Goal: Information Seeking & Learning: Learn about a topic

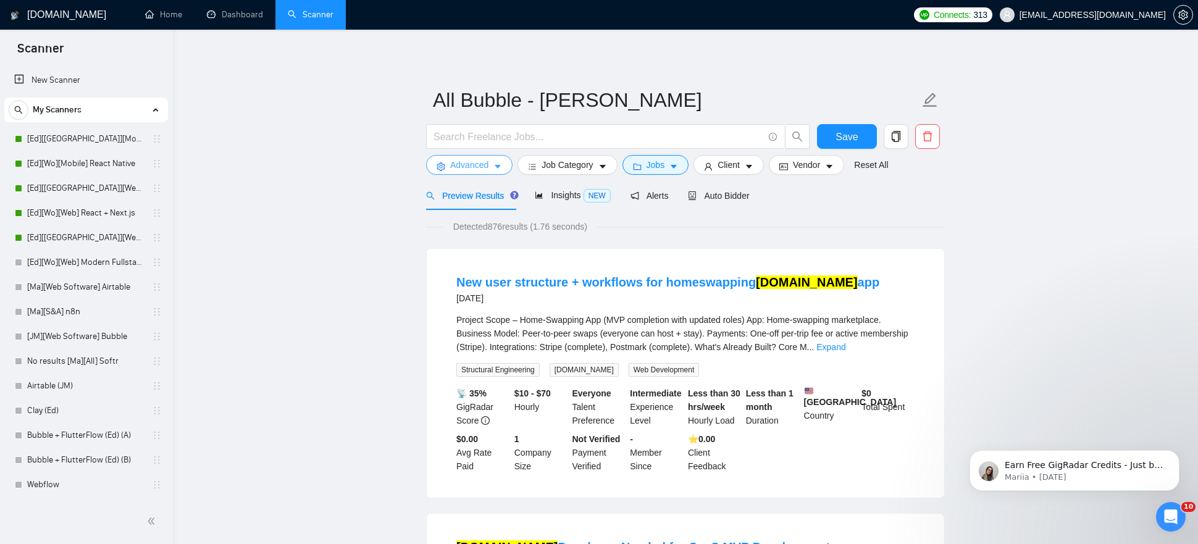
click at [464, 162] on span "Advanced" at bounding box center [469, 165] width 38 height 14
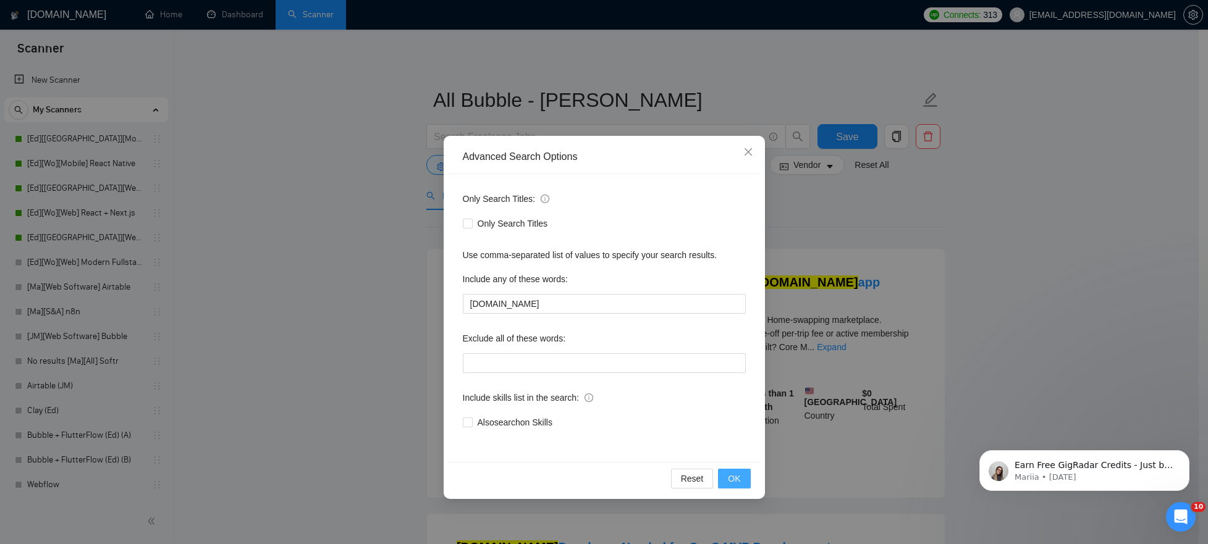
click at [725, 478] on button "OK" at bounding box center [734, 479] width 32 height 20
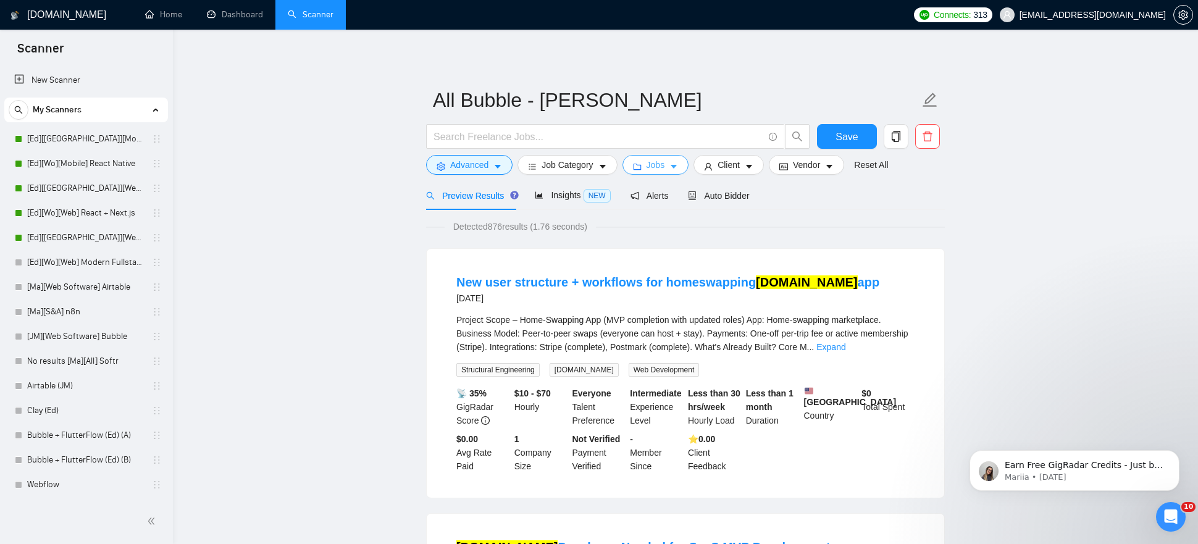
click at [664, 167] on span "Jobs" at bounding box center [656, 165] width 19 height 14
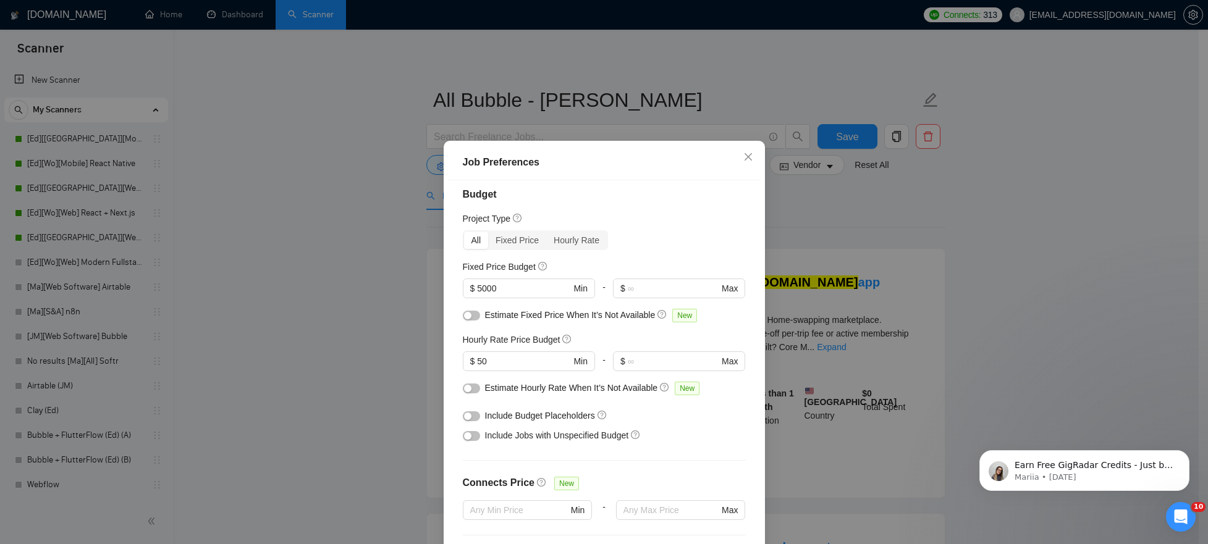
scroll to position [16, 0]
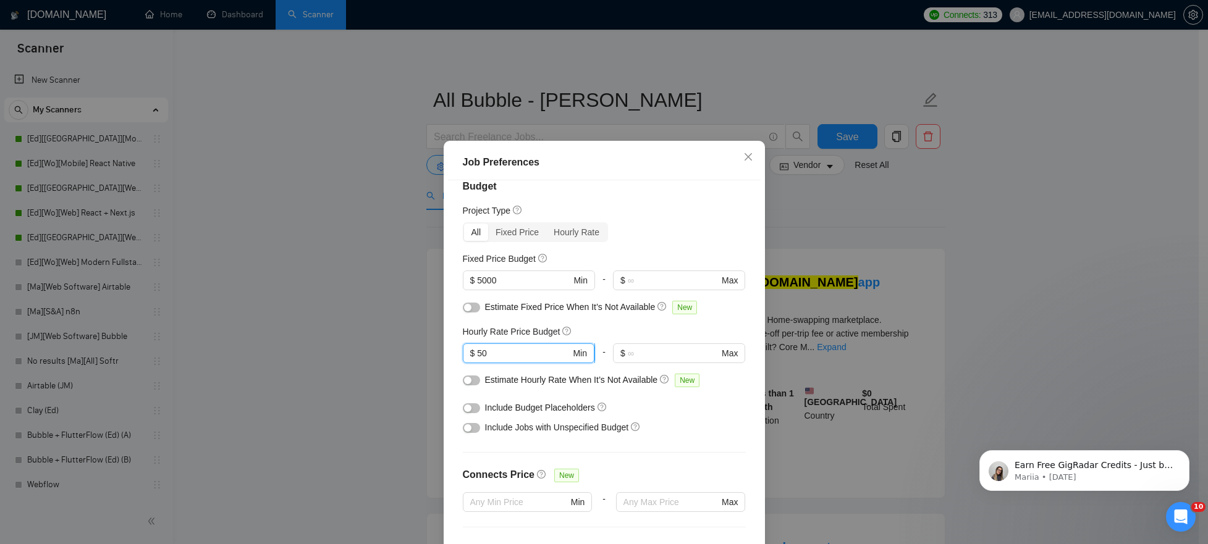
click at [497, 359] on input "50" at bounding box center [523, 354] width 93 height 14
type input "40"
click at [448, 323] on div "Budget Project Type All Fixed Price Hourly Rate Fixed Price Budget $ 5000 Min -…" at bounding box center [604, 370] width 313 height 381
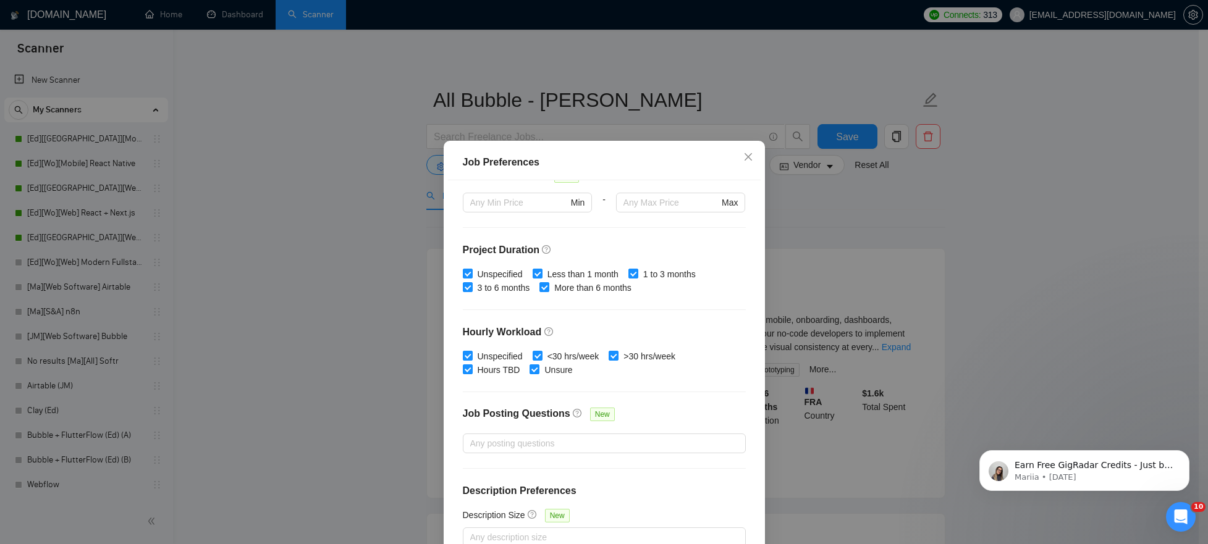
scroll to position [71, 0]
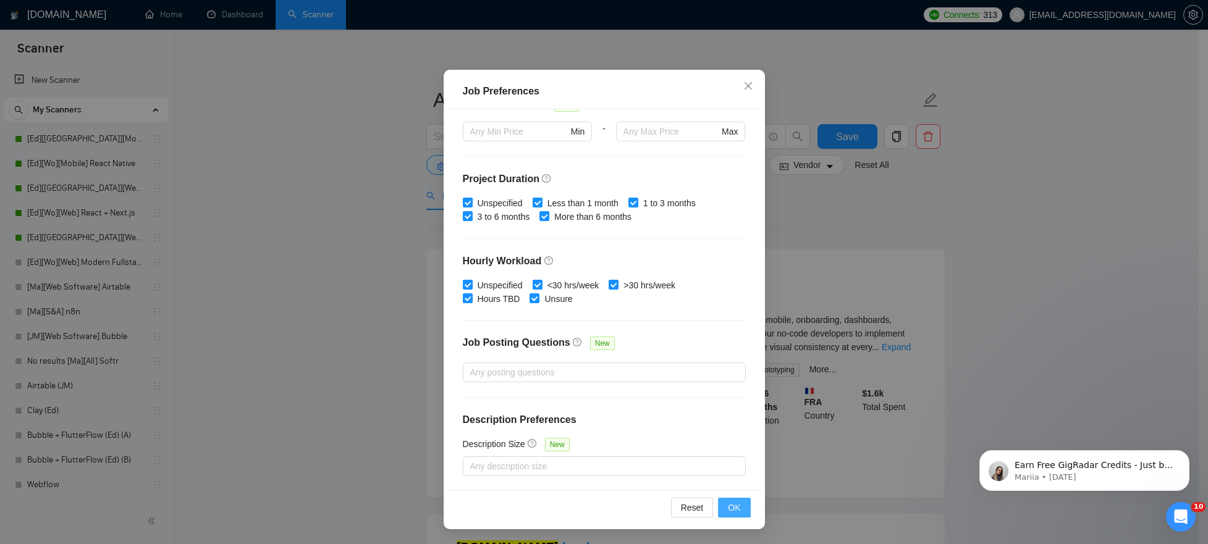
click at [728, 511] on span "OK" at bounding box center [734, 508] width 12 height 14
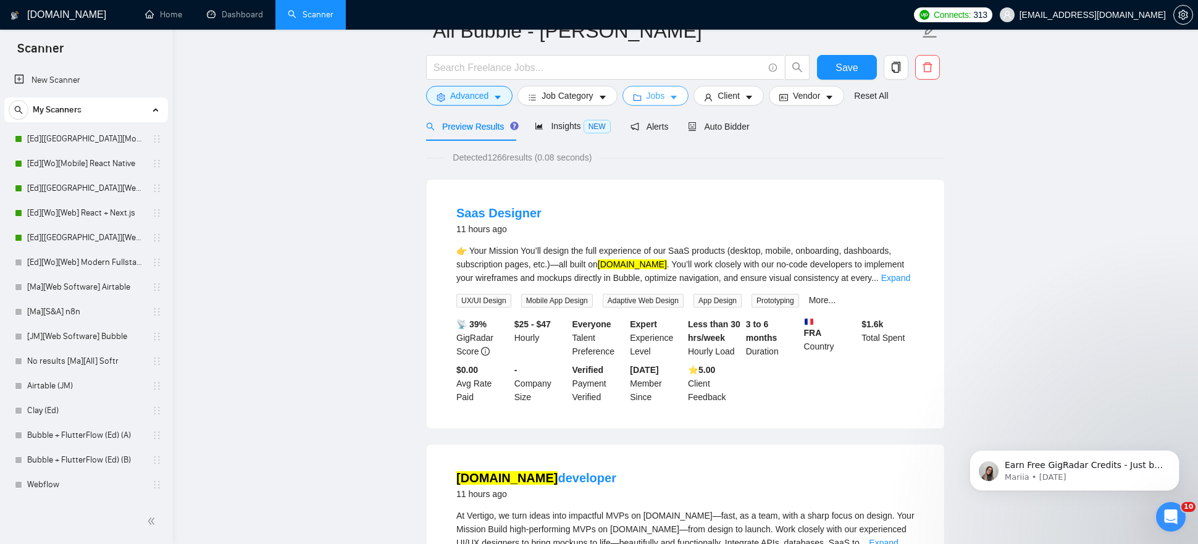
scroll to position [0, 0]
